Goal: Task Accomplishment & Management: Manage account settings

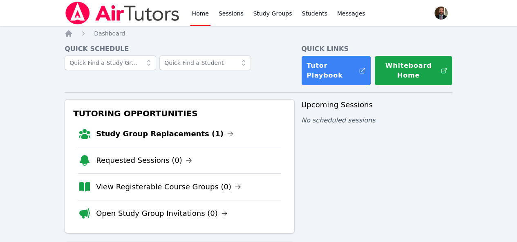
click at [170, 136] on link "Study Group Replacements (1)" at bounding box center [164, 133] width 137 height 11
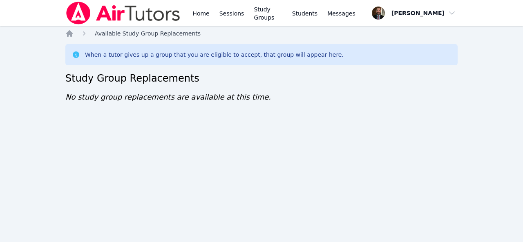
click at [108, 35] on span "Available Study Group Replacements" at bounding box center [148, 33] width 106 height 7
